Goal: Transaction & Acquisition: Purchase product/service

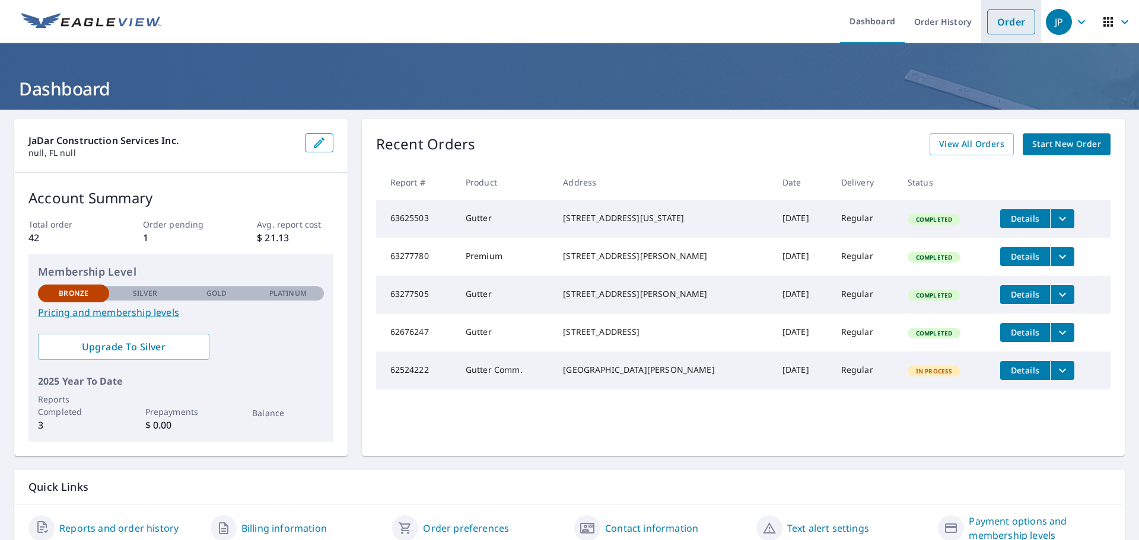
click at [1006, 22] on link "Order" at bounding box center [1011, 21] width 48 height 25
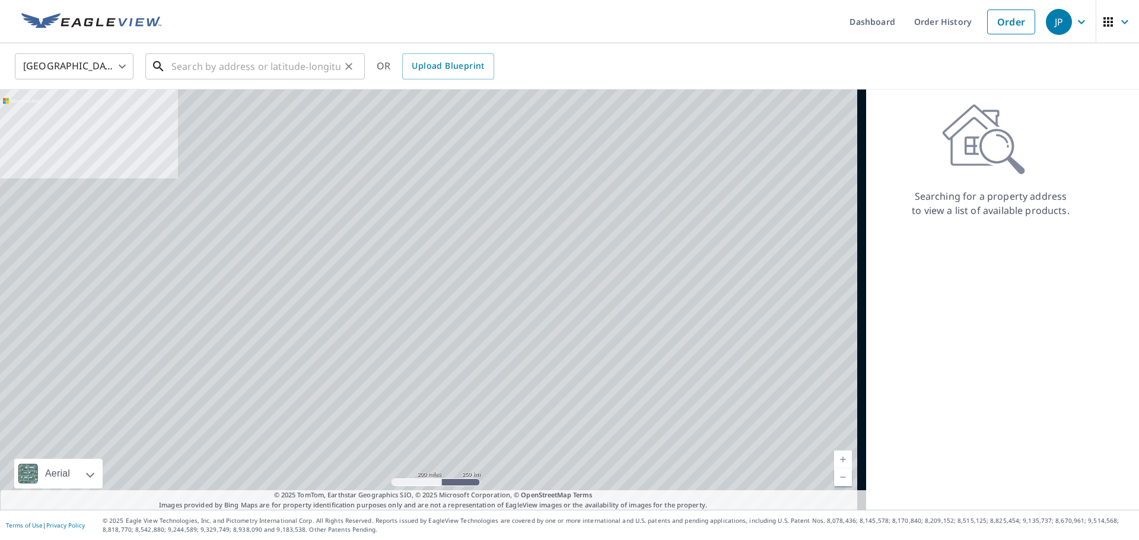
click at [194, 72] on input "text" at bounding box center [255, 66] width 169 height 33
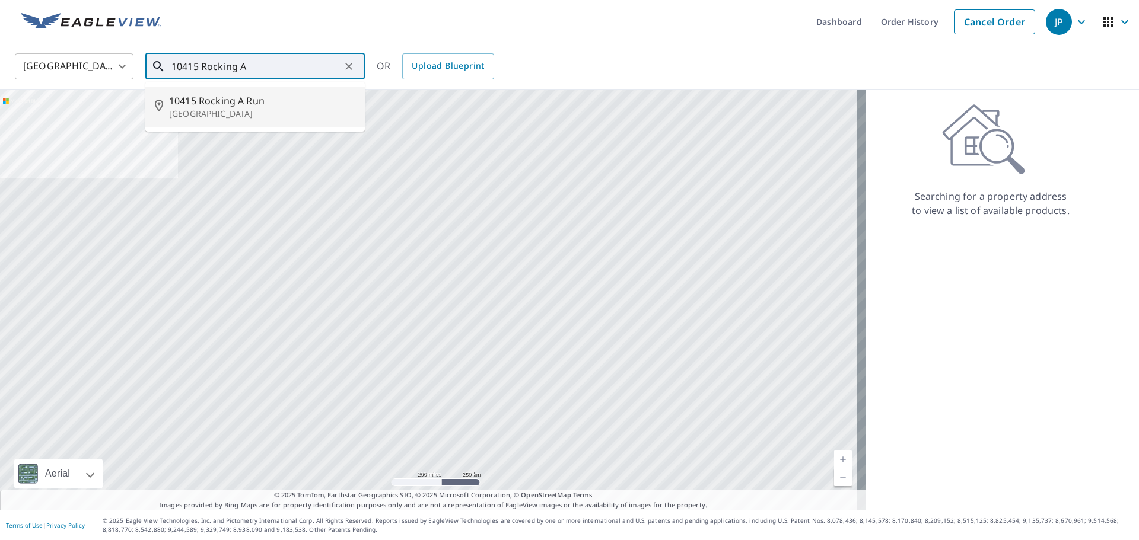
click at [205, 104] on span "10415 Rocking A Run" at bounding box center [262, 101] width 186 height 14
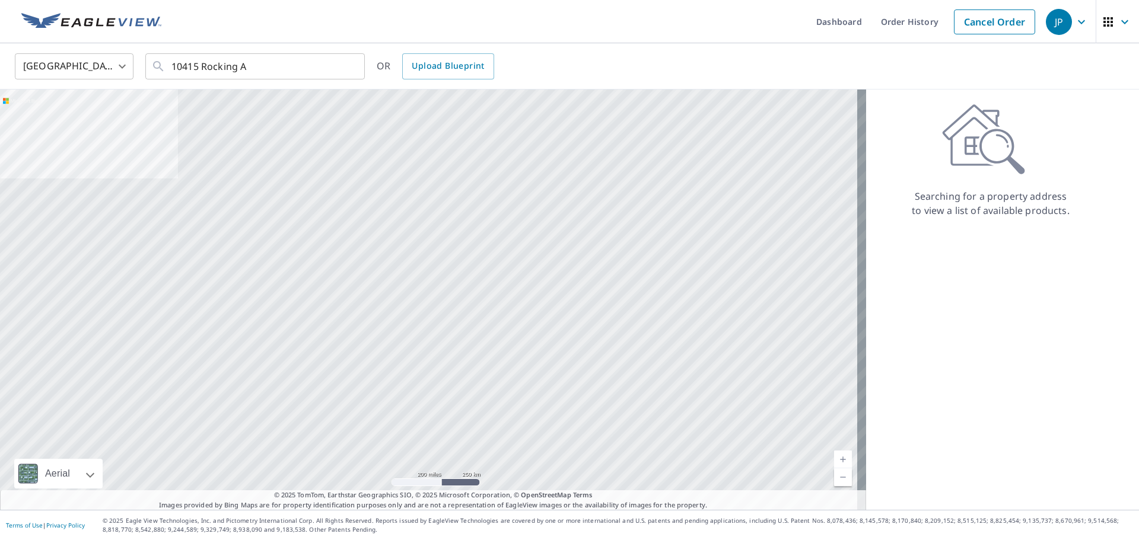
type input "[STREET_ADDRESS]"
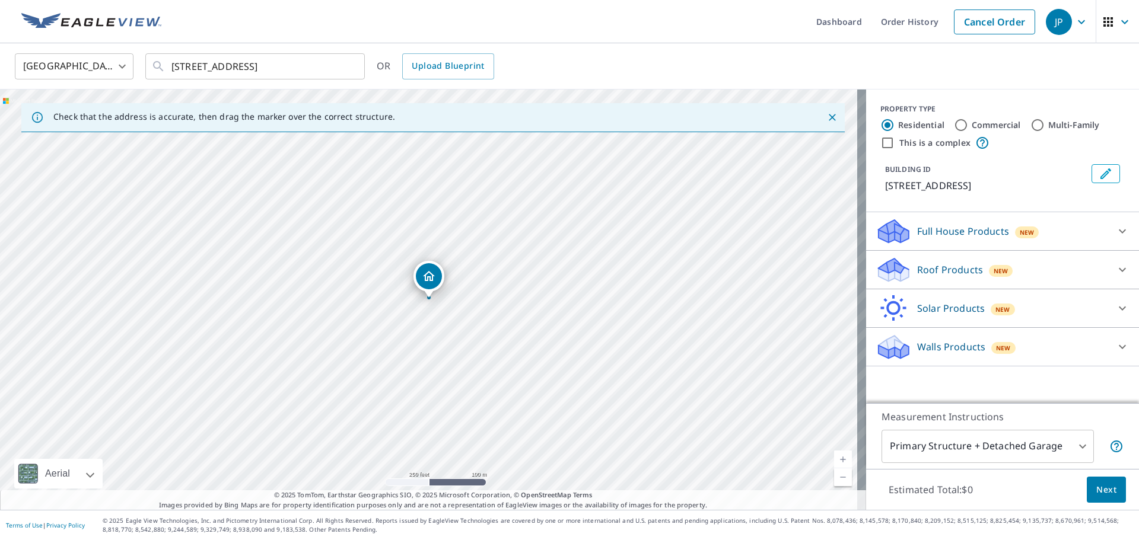
click at [1115, 346] on icon at bounding box center [1122, 347] width 14 height 14
click at [1115, 308] on icon at bounding box center [1122, 308] width 14 height 14
click at [1115, 265] on icon at bounding box center [1122, 270] width 14 height 14
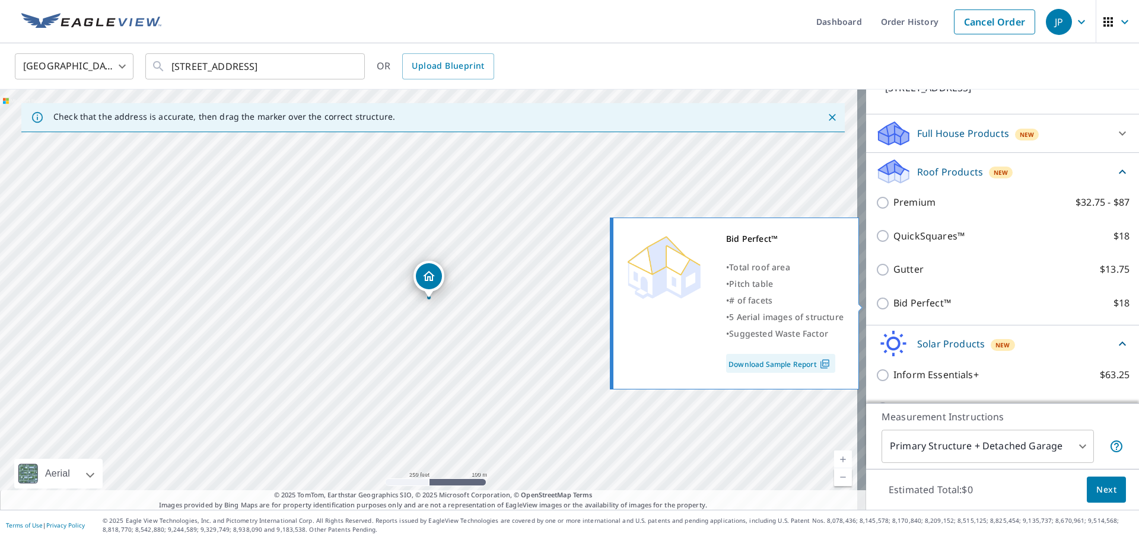
scroll to position [119, 0]
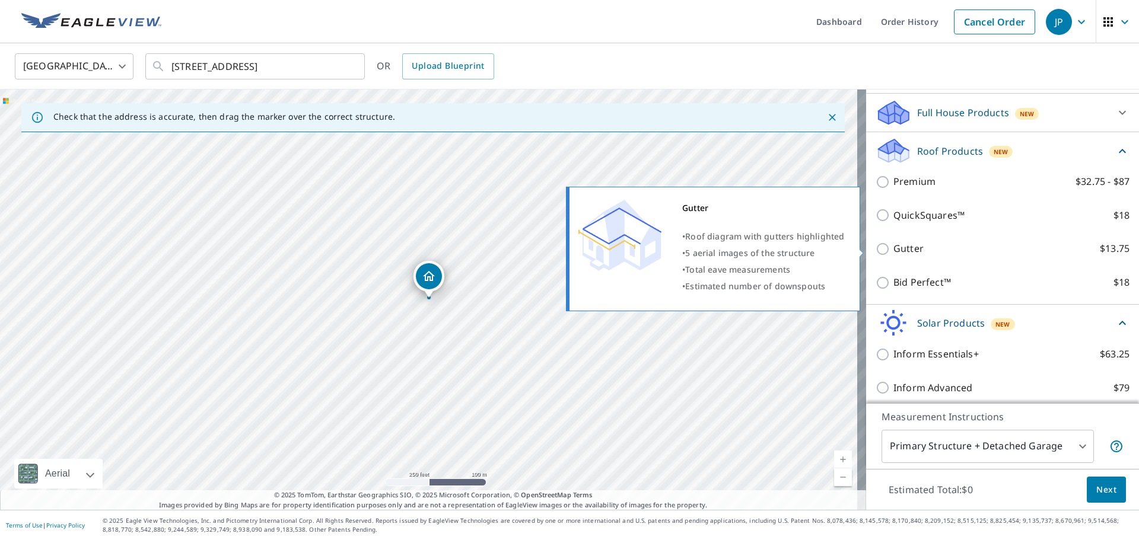
click at [875, 249] on input "Gutter $13.75" at bounding box center [884, 249] width 18 height 14
checkbox input "true"
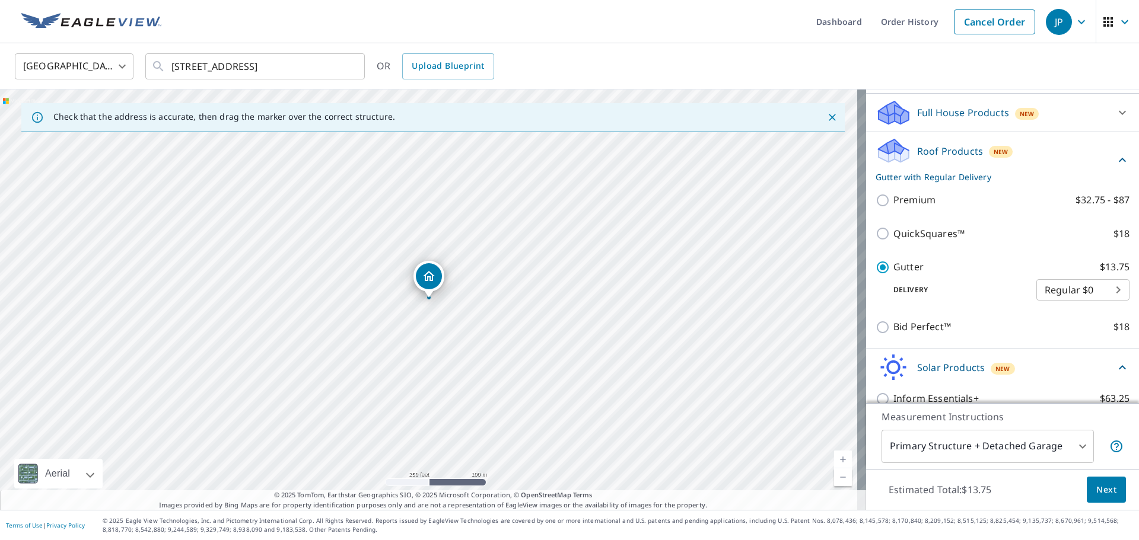
click at [1105, 493] on span "Next" at bounding box center [1106, 490] width 20 height 15
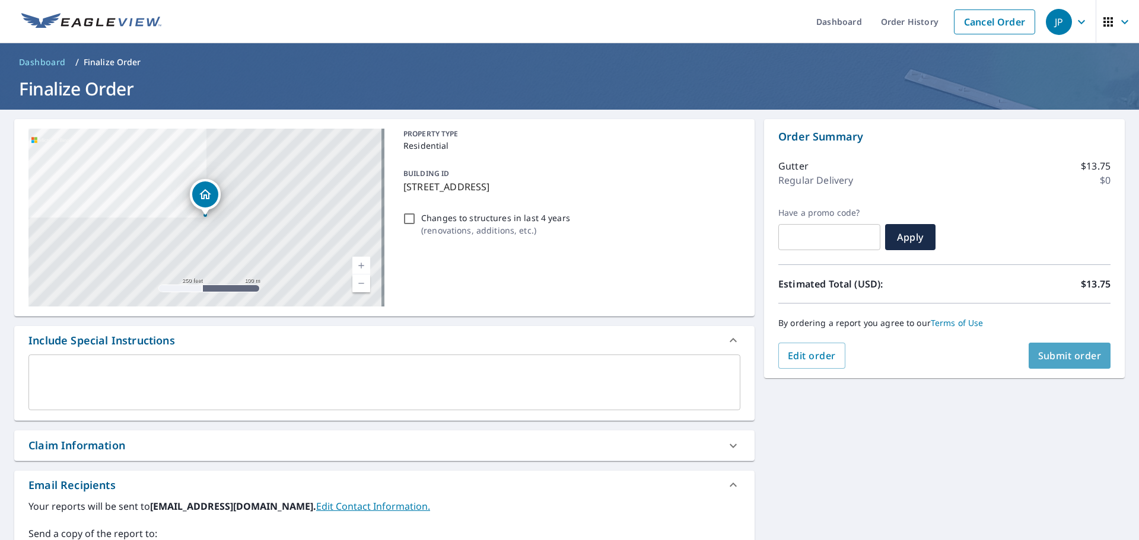
click at [1071, 356] on span "Submit order" at bounding box center [1069, 355] width 63 height 13
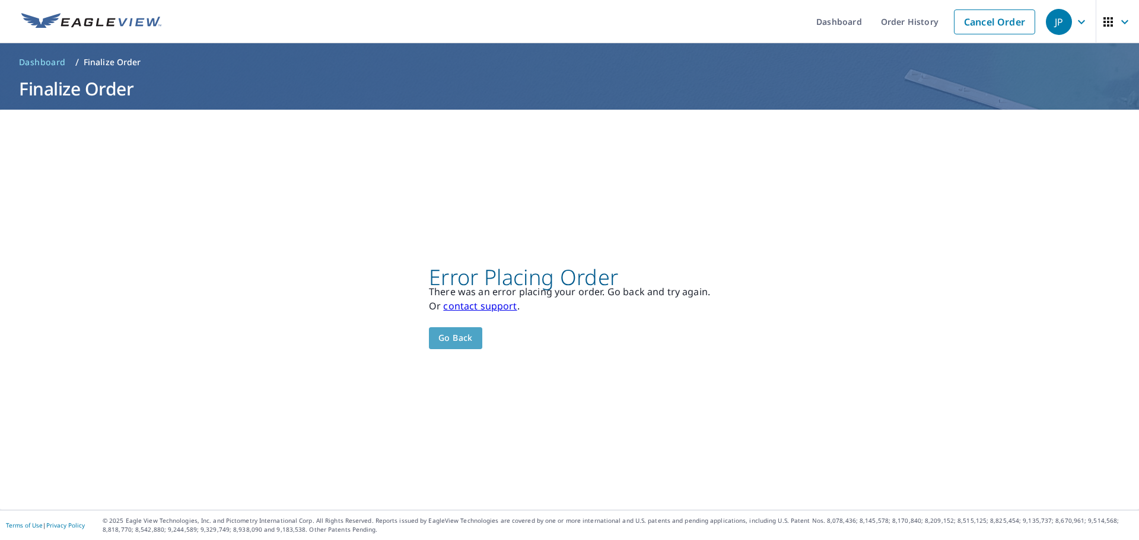
click at [454, 335] on span "Go back" at bounding box center [455, 338] width 34 height 15
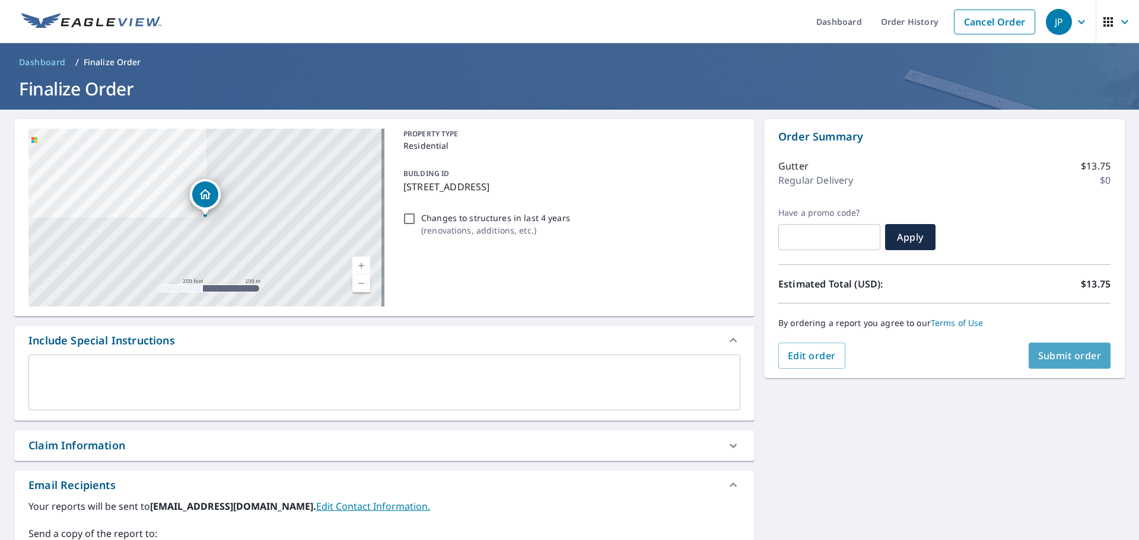
click at [1074, 356] on span "Submit order" at bounding box center [1069, 355] width 63 height 13
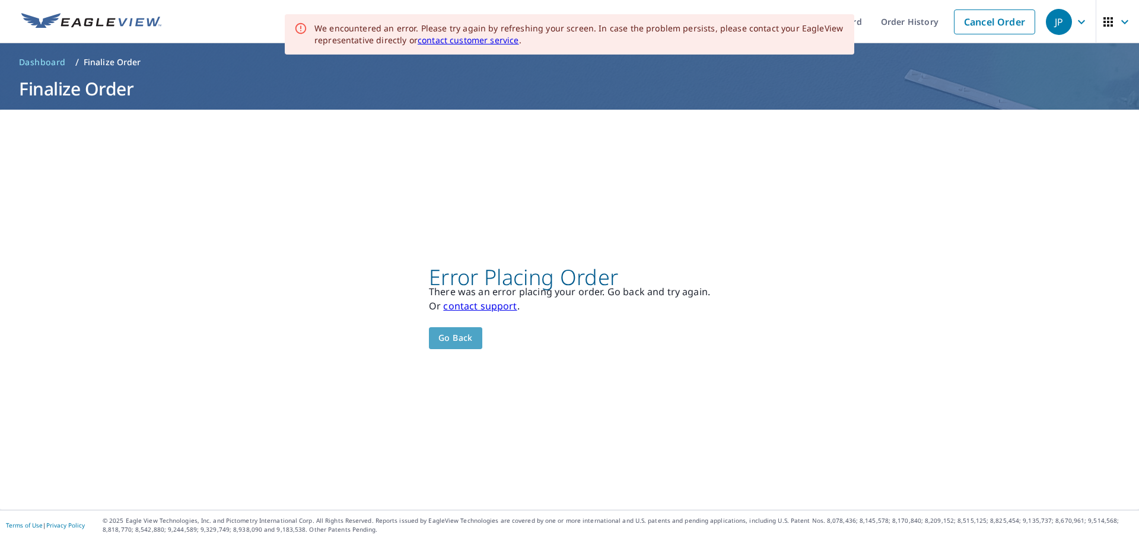
click at [456, 342] on span "Go back" at bounding box center [455, 338] width 34 height 15
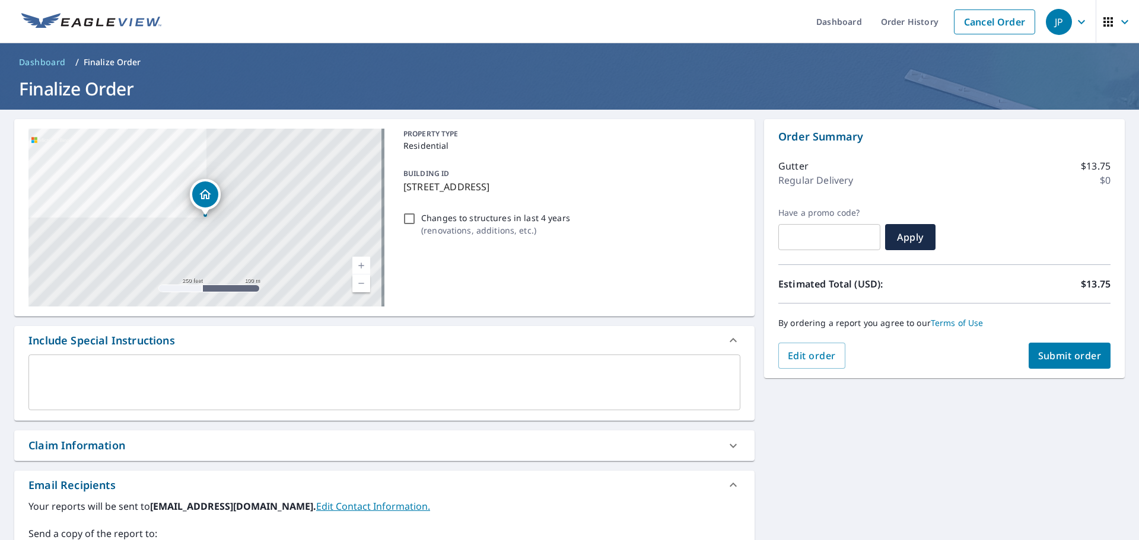
click at [794, 369] on div "Order Summary Gutter $13.75 Regular Delivery $0 Have a promo code? ​ Apply Esti…" at bounding box center [944, 248] width 361 height 259
click at [795, 358] on span "Edit order" at bounding box center [812, 355] width 48 height 13
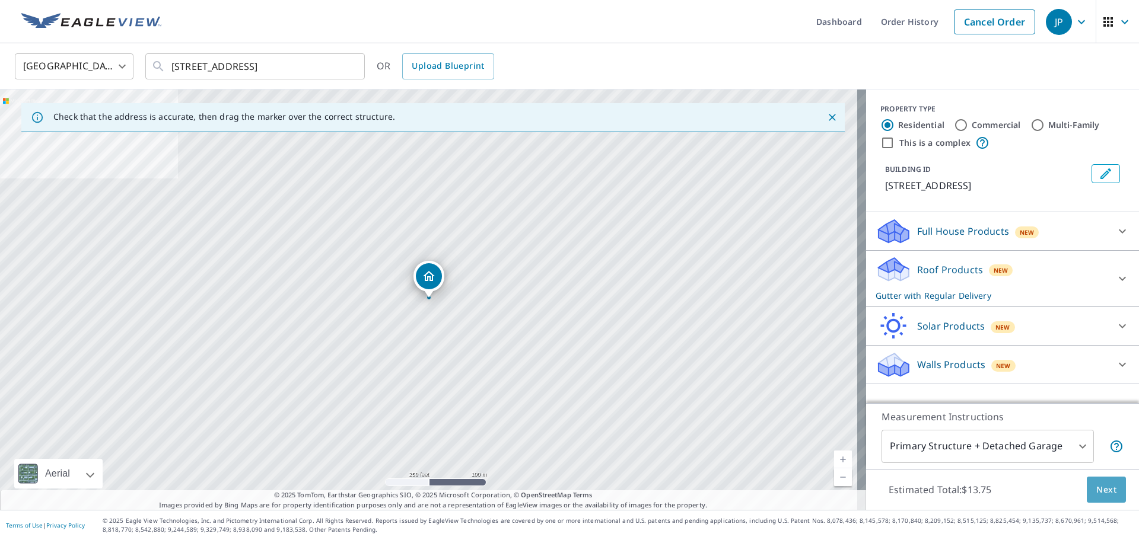
click at [1105, 491] on span "Next" at bounding box center [1106, 490] width 20 height 15
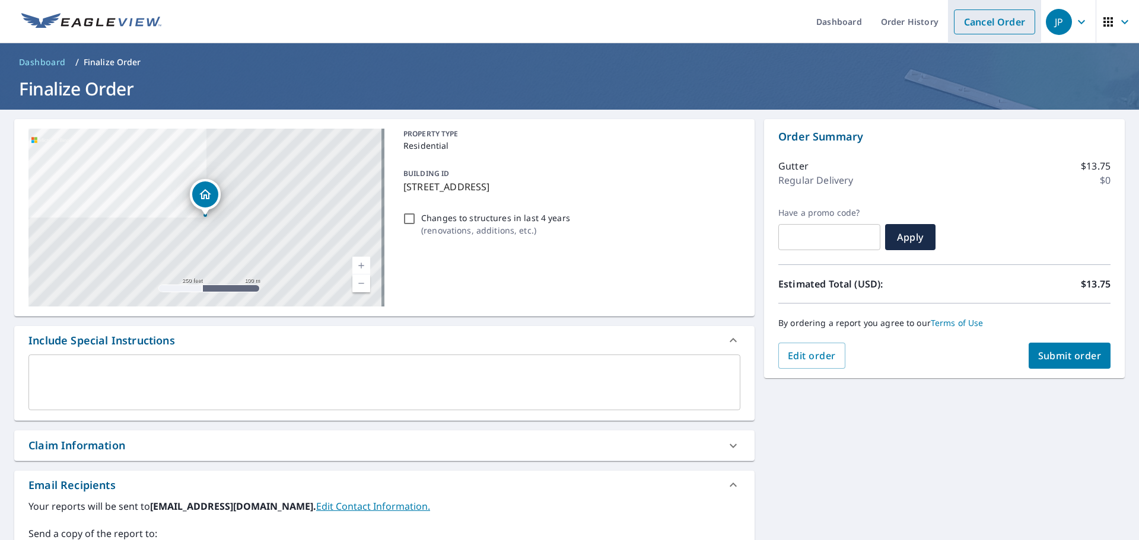
click at [977, 26] on link "Cancel Order" at bounding box center [994, 21] width 81 height 25
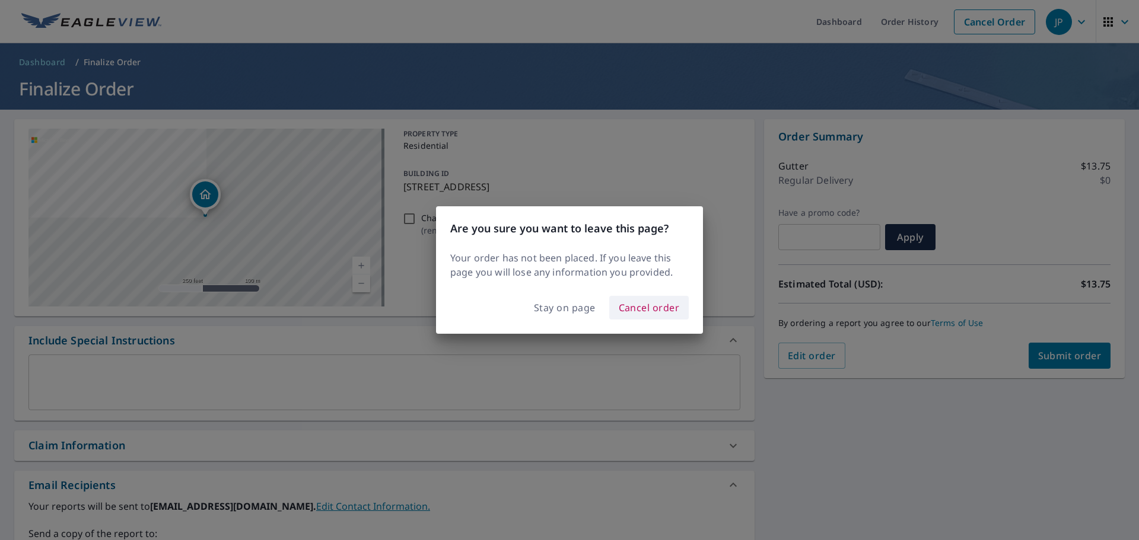
click at [642, 307] on span "Cancel order" at bounding box center [649, 307] width 61 height 17
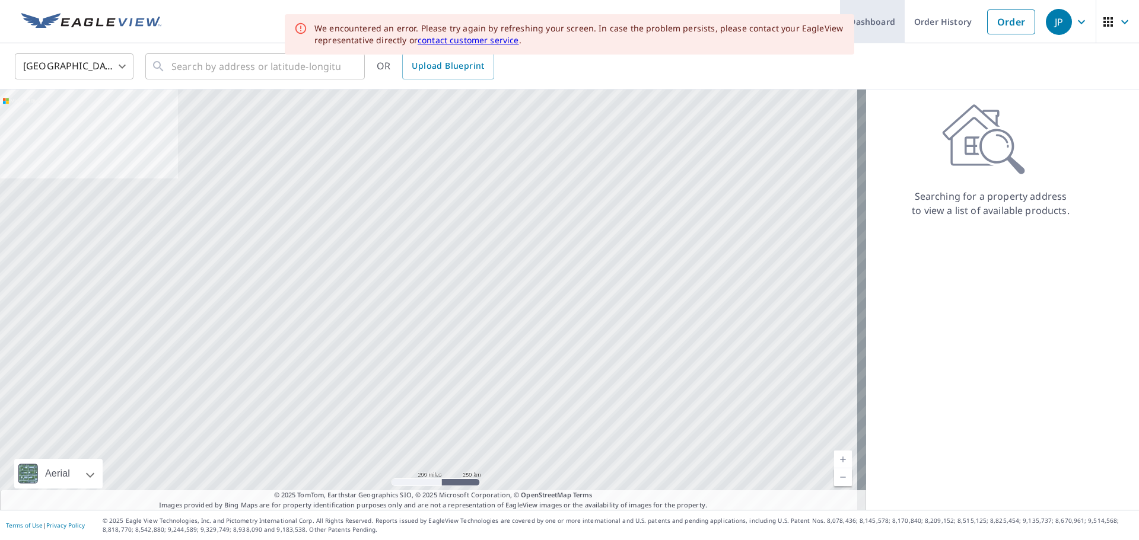
click at [868, 21] on link "Dashboard" at bounding box center [872, 21] width 65 height 43
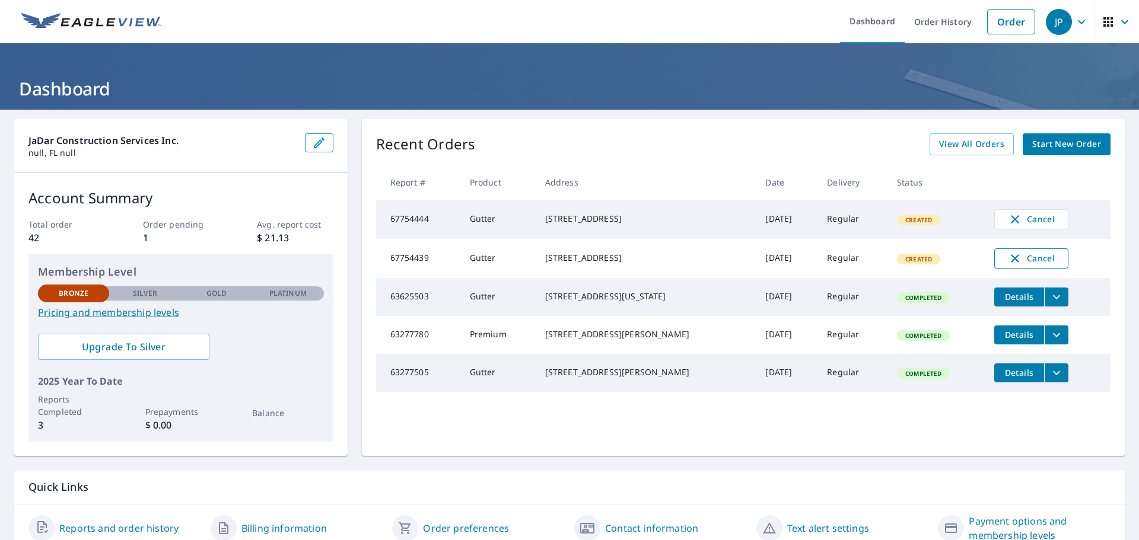
click at [1028, 264] on span "Cancel" at bounding box center [1030, 258] width 49 height 14
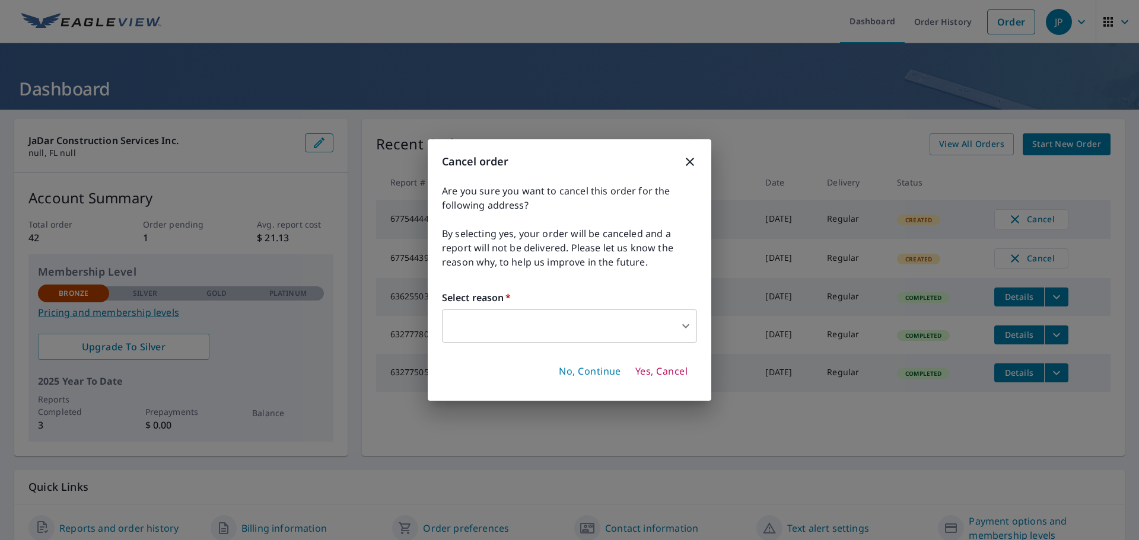
click at [462, 315] on body "JP JP Dashboard Order History Order JP Dashboard JaDar Construction Services In…" at bounding box center [569, 270] width 1139 height 540
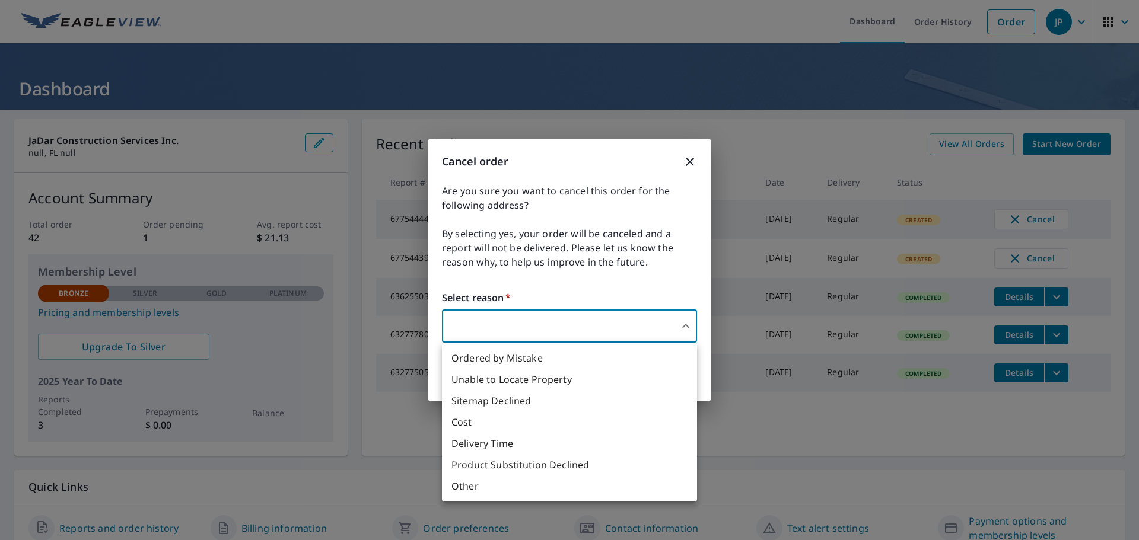
click at [462, 315] on div at bounding box center [569, 270] width 1139 height 540
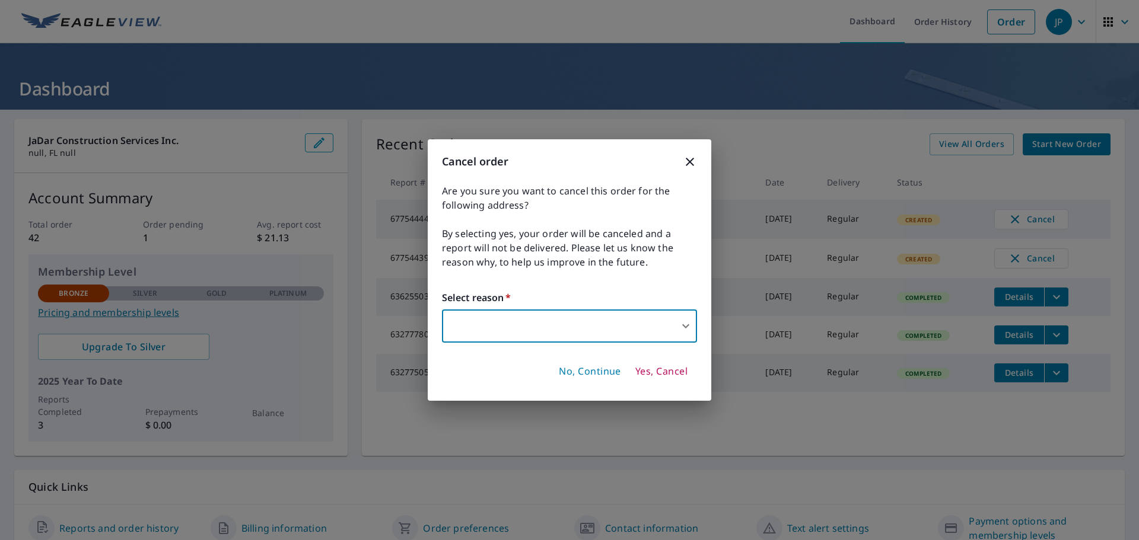
click at [460, 317] on body "JP JP Dashboard Order History Order JP Dashboard JaDar Construction Services In…" at bounding box center [569, 270] width 1139 height 540
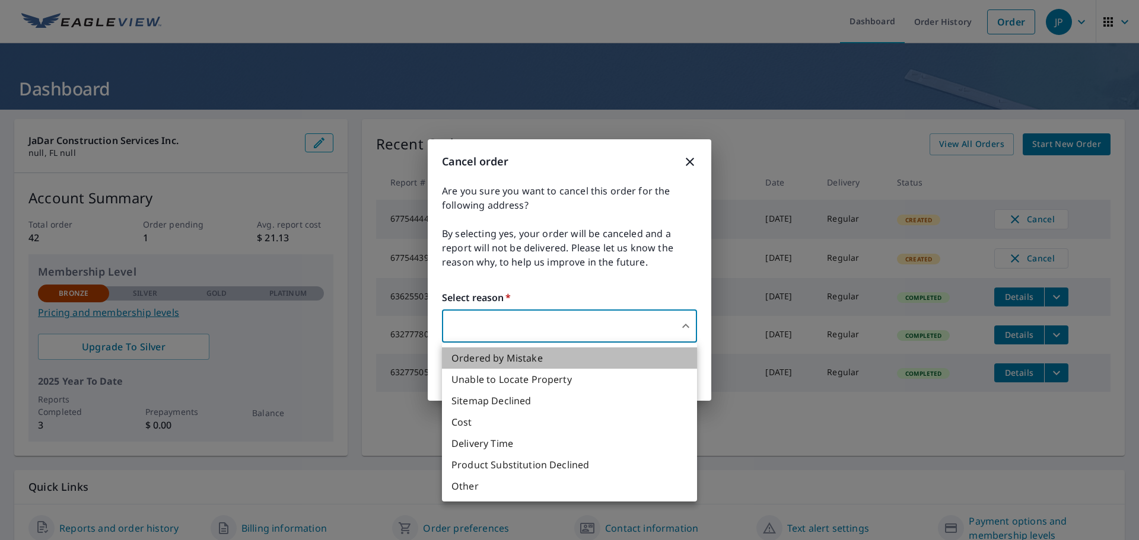
click at [500, 357] on li "Ordered by Mistake" at bounding box center [569, 358] width 255 height 21
type input "30"
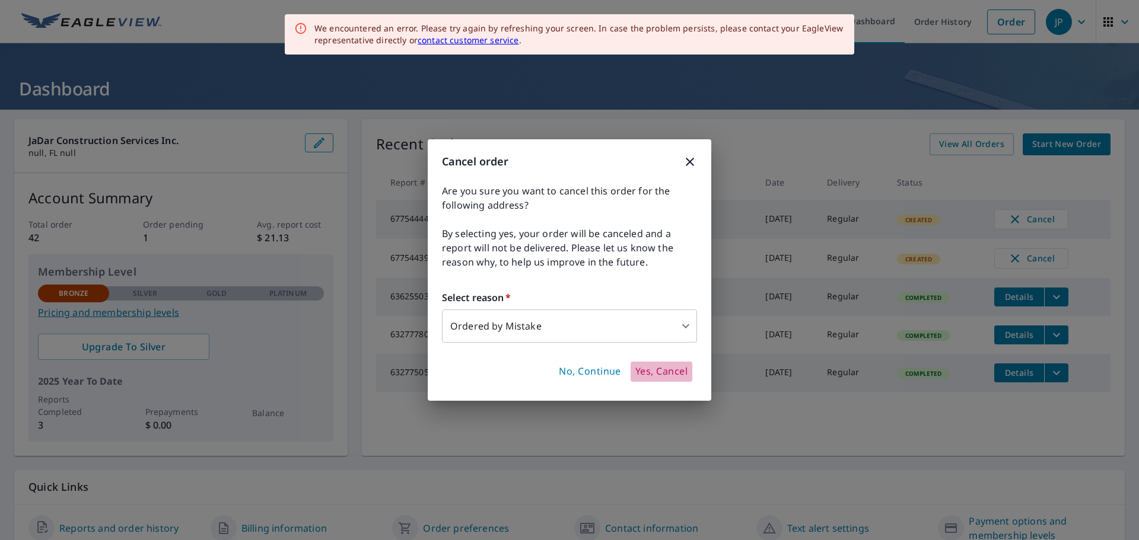
click at [659, 374] on span "Yes, Cancel" at bounding box center [661, 371] width 52 height 13
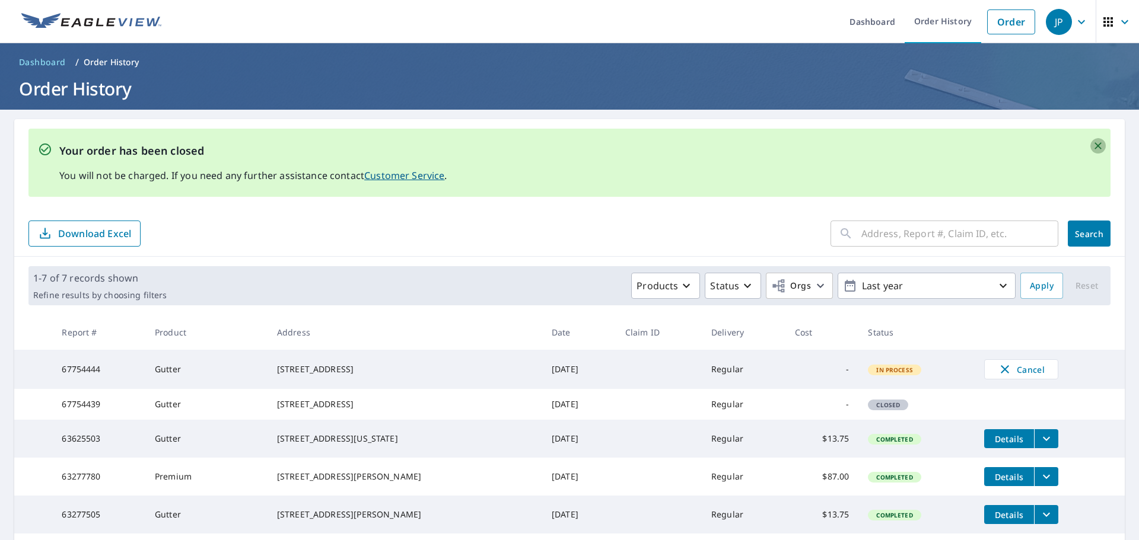
click at [1094, 149] on icon "Close" at bounding box center [1097, 145] width 7 height 7
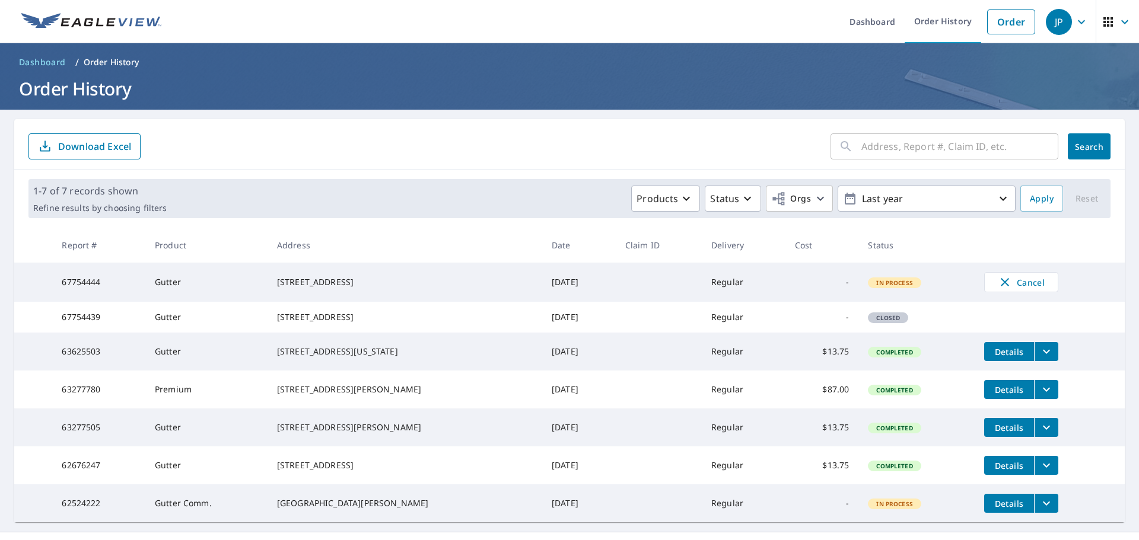
click at [1074, 23] on icon "button" at bounding box center [1081, 22] width 14 height 14
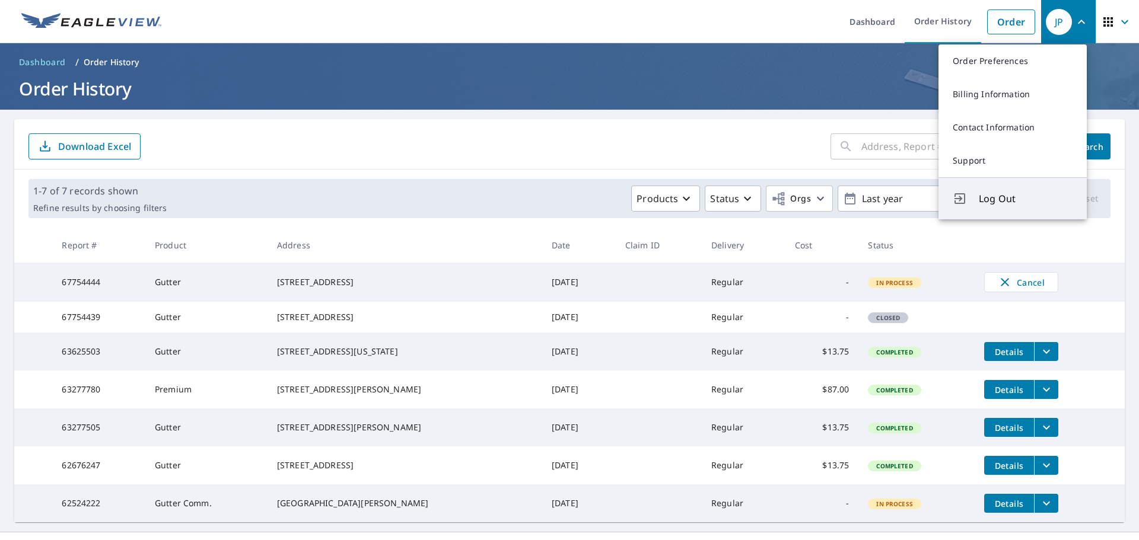
click at [994, 199] on span "Log Out" at bounding box center [1025, 199] width 94 height 14
